Goal: Information Seeking & Learning: Learn about a topic

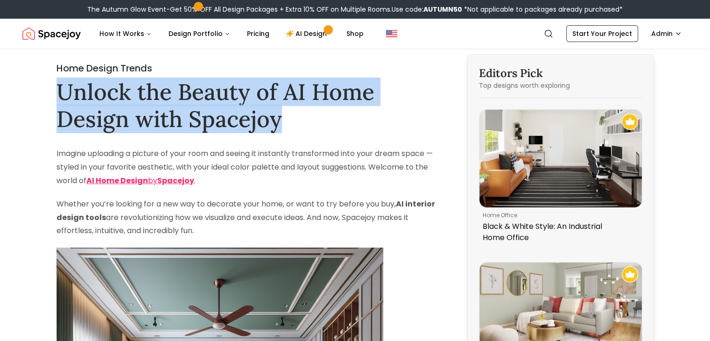
drag, startPoint x: 60, startPoint y: 94, endPoint x: 324, endPoint y: 116, distance: 265.2
click at [324, 116] on h1 "Unlock the Beauty of AI Home Design with Spacejoy" at bounding box center [250, 105] width 387 height 54
copy h1 "Unlock the Beauty of AI Home Design with Spacejoy"
click at [215, 92] on h1 "Unlock the Beauty of AI Home Design with Spacejoy" at bounding box center [250, 105] width 387 height 54
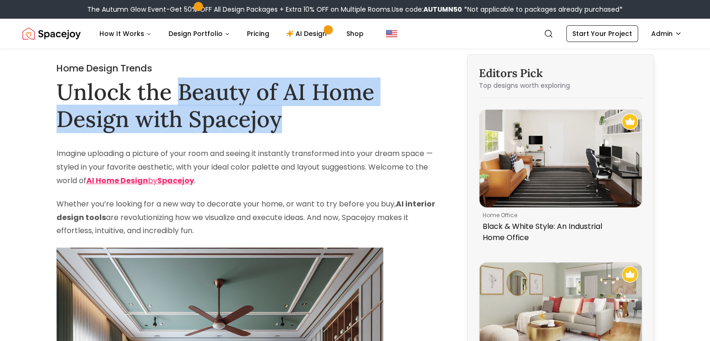
drag, startPoint x: 179, startPoint y: 87, endPoint x: 280, endPoint y: 121, distance: 106.3
click at [280, 121] on h1 "Unlock the Beauty of AI Home Design with Spacejoy" at bounding box center [250, 105] width 387 height 54
copy h1 "Beauty of AI Home Design with Spacejoy"
